Goal: Obtain resource: Download file/media

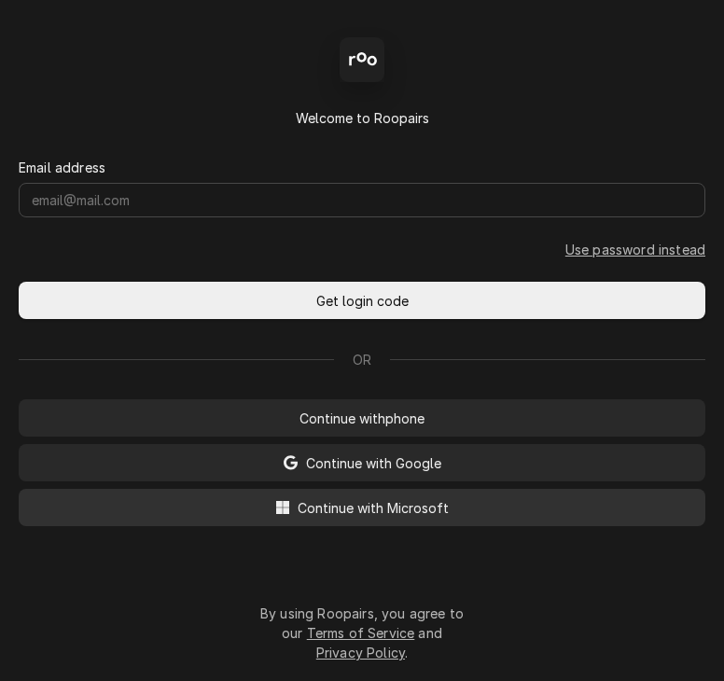
click at [371, 516] on span "Continue with Microsoft" at bounding box center [373, 508] width 159 height 20
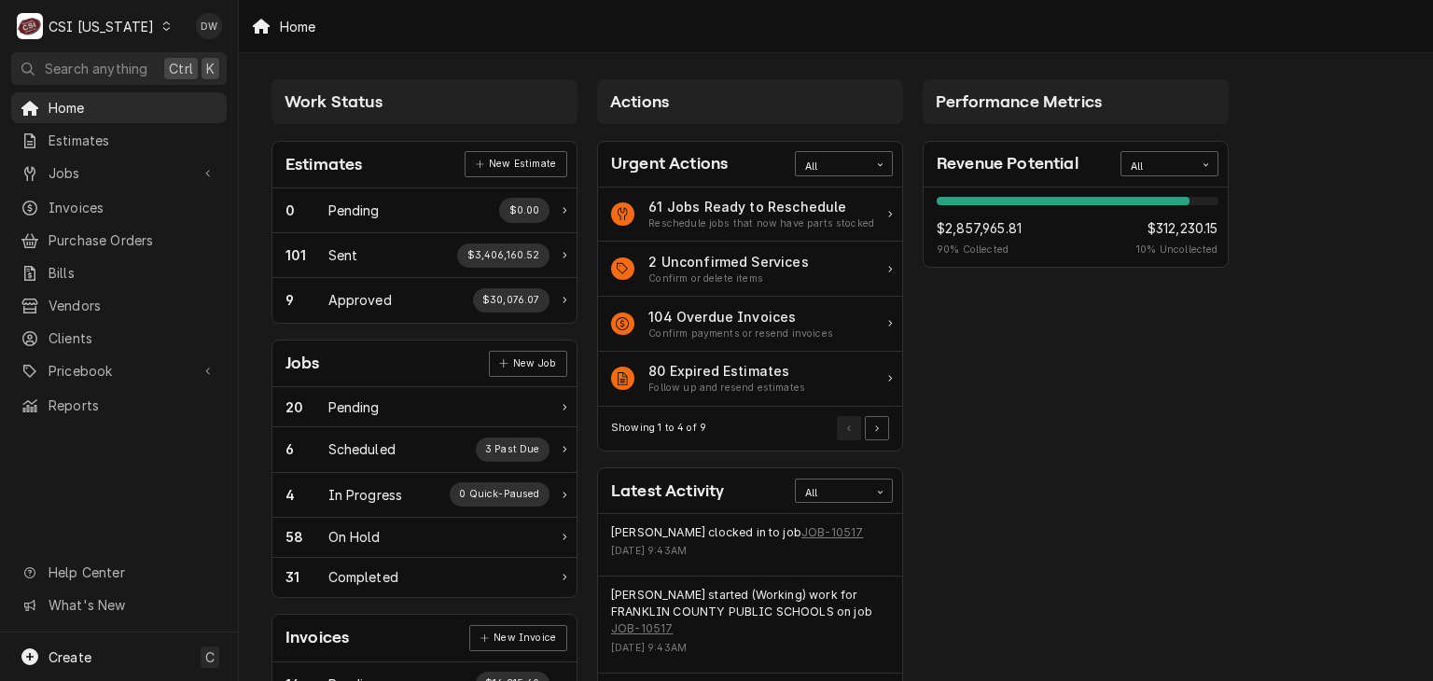
click at [159, 32] on div "Dynamic Content Wrapper" at bounding box center [165, 26] width 13 height 13
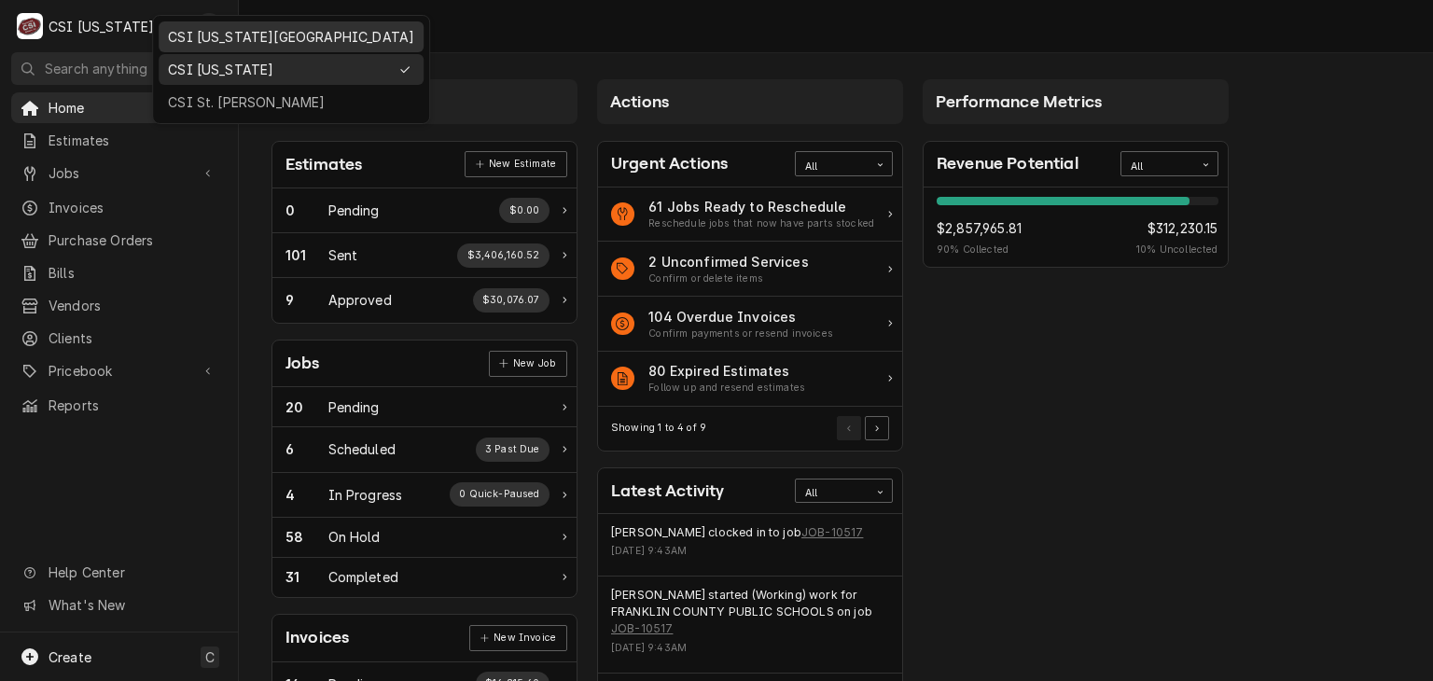
click at [188, 38] on div "CSI [US_STATE][GEOGRAPHIC_DATA]" at bounding box center [291, 37] width 246 height 20
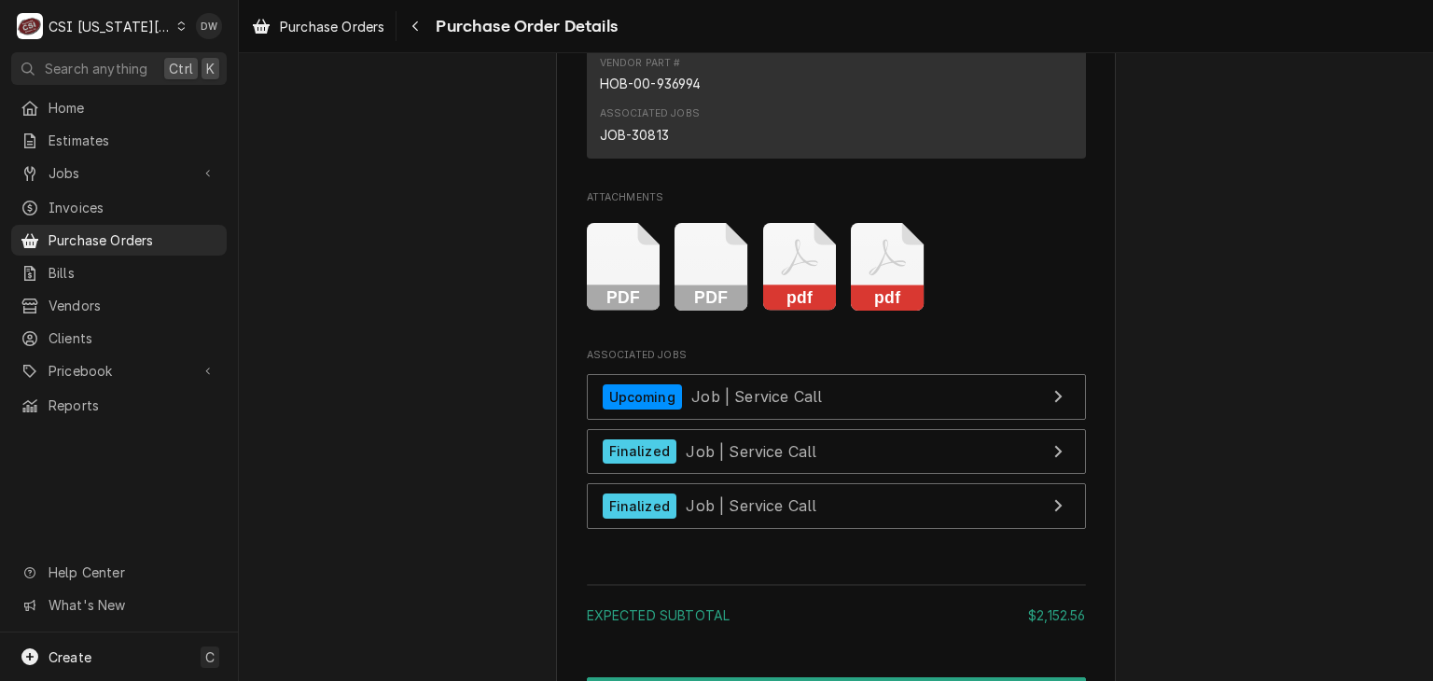
scroll to position [3439, 0]
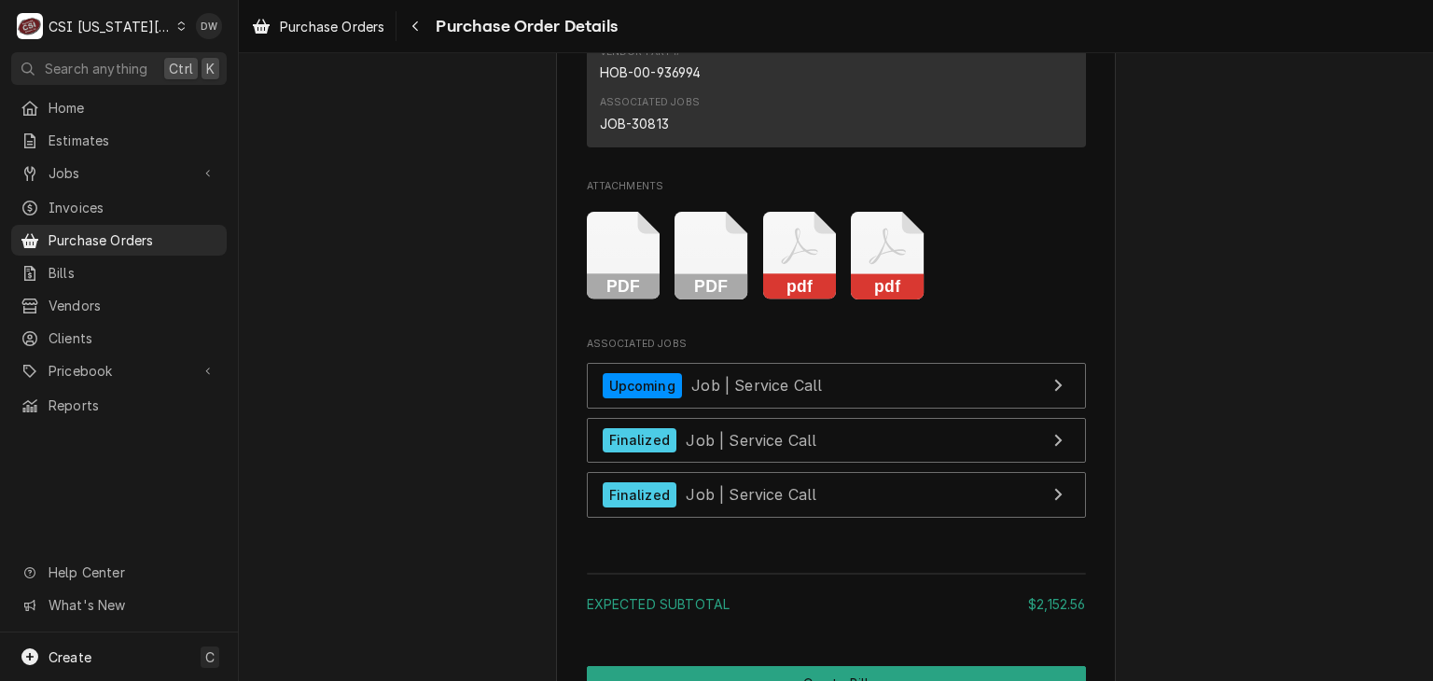
drag, startPoint x: 870, startPoint y: 340, endPoint x: 826, endPoint y: 277, distance: 77.1
click at [826, 277] on div "PDF PDF pdf pdf" at bounding box center [836, 256] width 499 height 118
click at [880, 300] on rect "Attachments" at bounding box center [888, 287] width 74 height 26
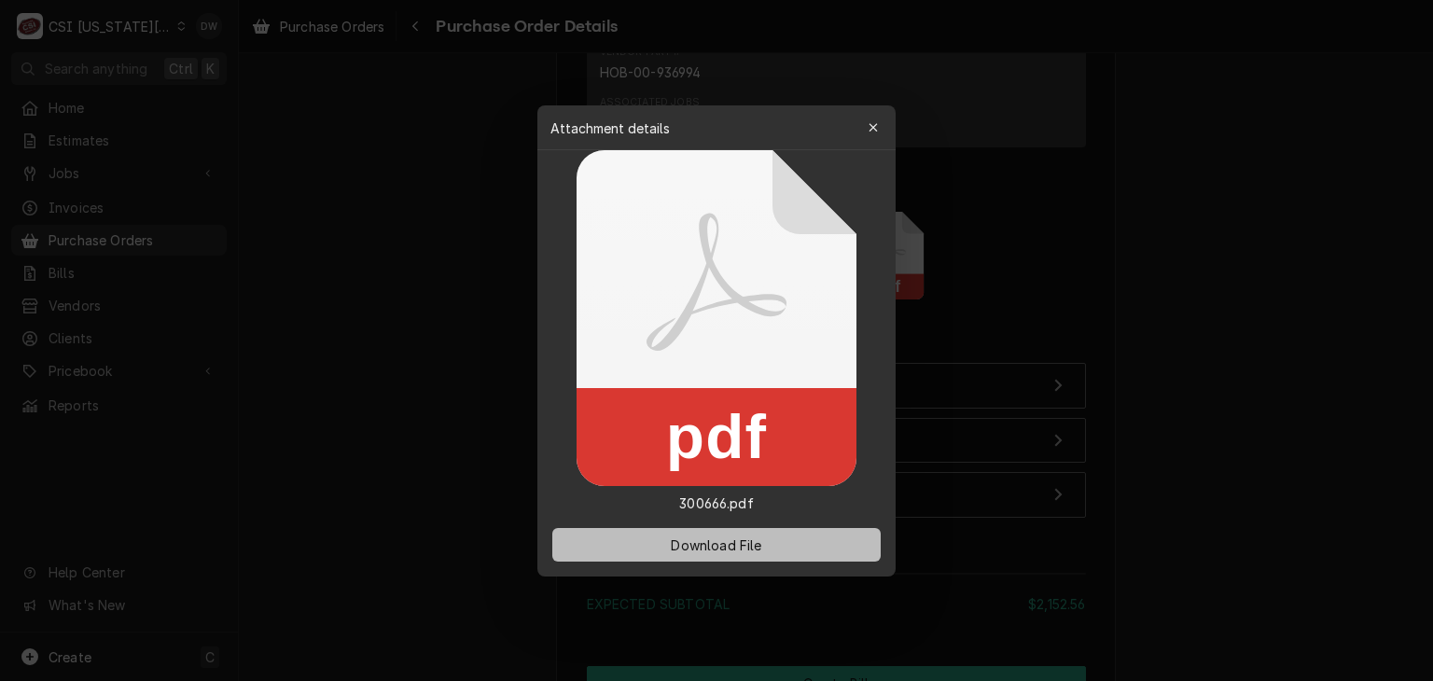
click at [714, 541] on span "Download File" at bounding box center [716, 544] width 98 height 20
click at [1284, 131] on div at bounding box center [716, 340] width 1433 height 681
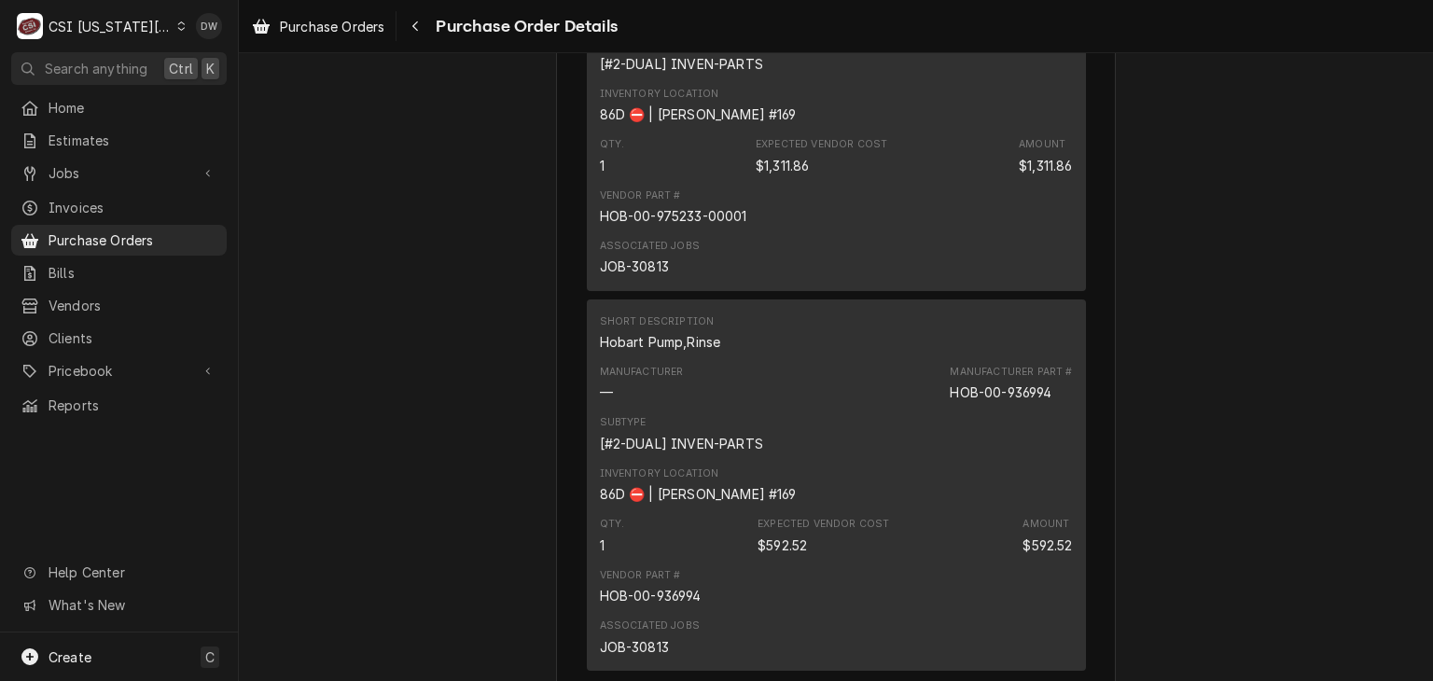
scroll to position [2899, 0]
